Goal: Check status: Check status

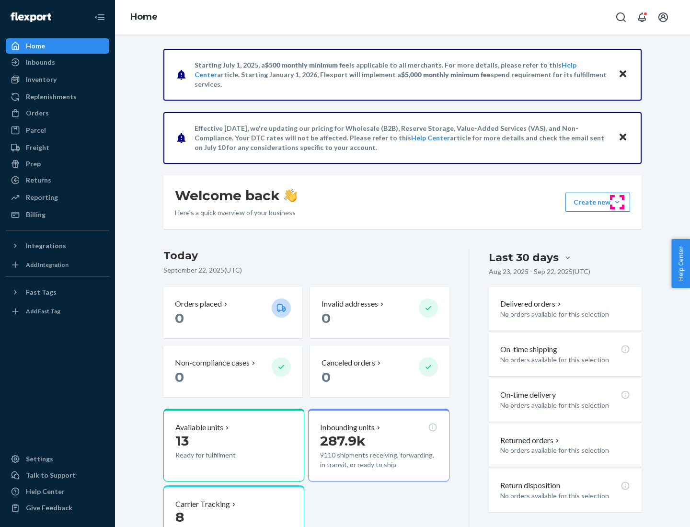
click at [617, 202] on button "Create new Create new inbound Create new order Create new product" at bounding box center [597, 202] width 65 height 19
click at [40, 62] on div "Inbounds" at bounding box center [40, 62] width 29 height 10
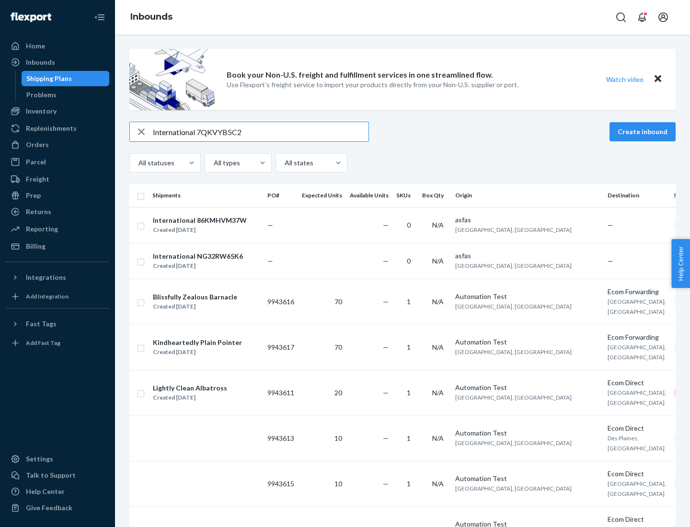
type input "International 7QKVYB5C29"
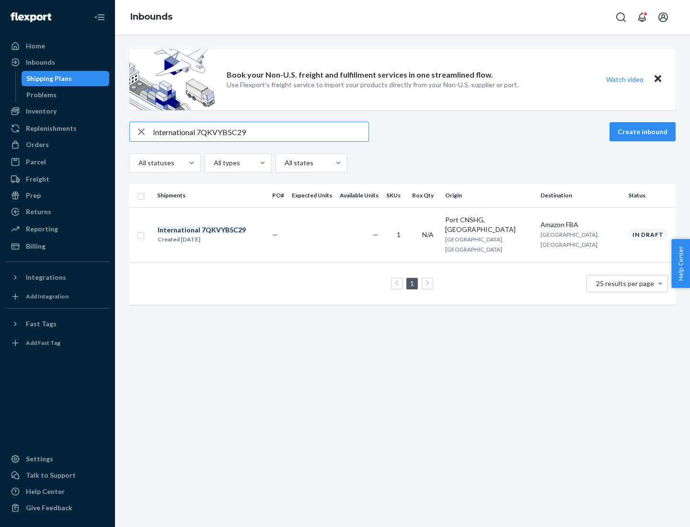
click at [218, 235] on div "Created [DATE]" at bounding box center [202, 240] width 88 height 10
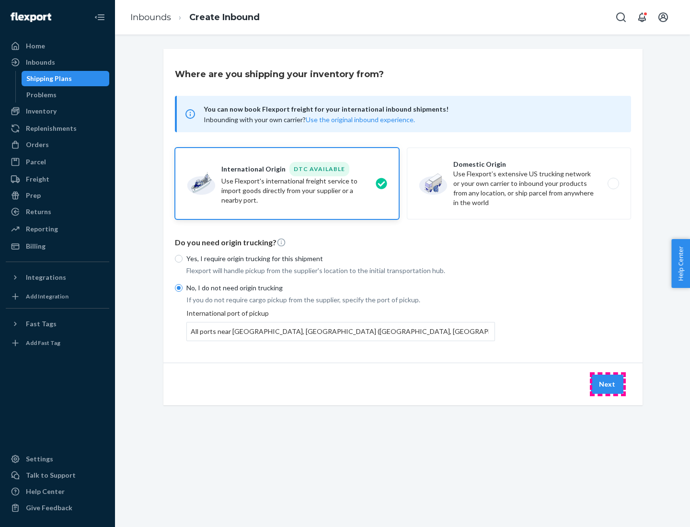
click at [608, 384] on button "Next" at bounding box center [607, 384] width 33 height 19
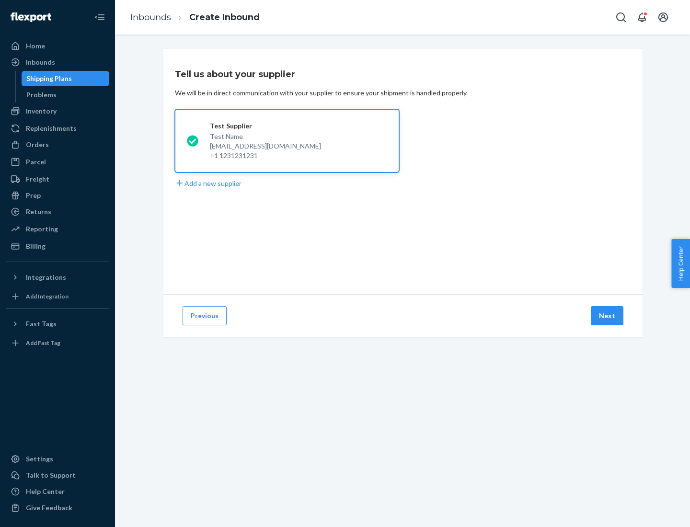
click at [608, 316] on button "Next" at bounding box center [607, 315] width 33 height 19
